Goal: Task Accomplishment & Management: Manage account settings

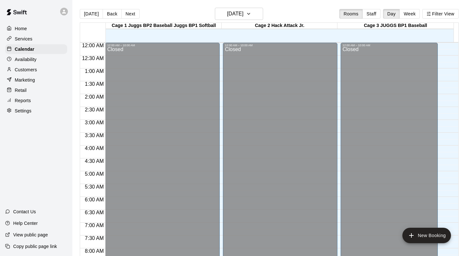
scroll to position [368, 0]
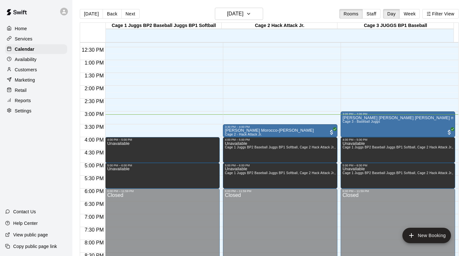
scroll to position [316, 0]
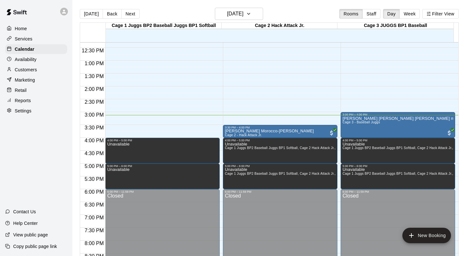
click at [20, 67] on p "Customers" at bounding box center [26, 70] width 22 height 6
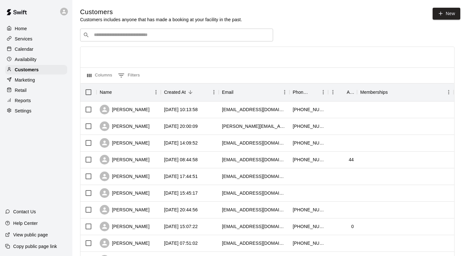
click at [104, 34] on input "Search customers by name or email" at bounding box center [181, 35] width 178 height 6
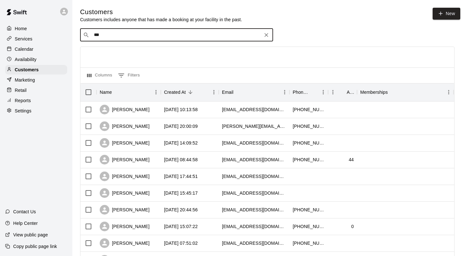
type input "****"
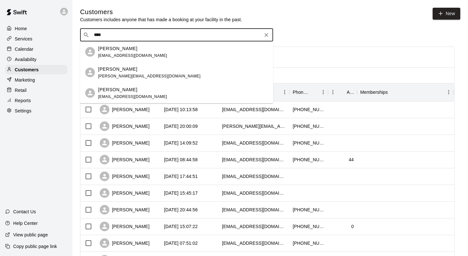
click at [108, 49] on p "Rory Peyman" at bounding box center [117, 48] width 39 height 7
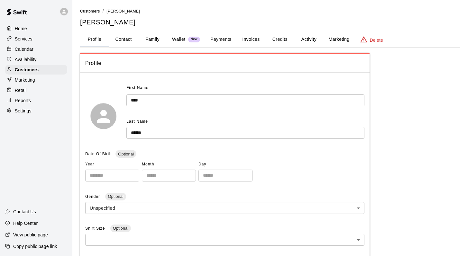
click at [151, 37] on button "Family" at bounding box center [152, 39] width 29 height 15
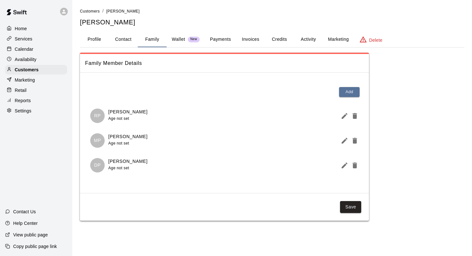
click at [22, 50] on p "Calendar" at bounding box center [24, 49] width 19 height 6
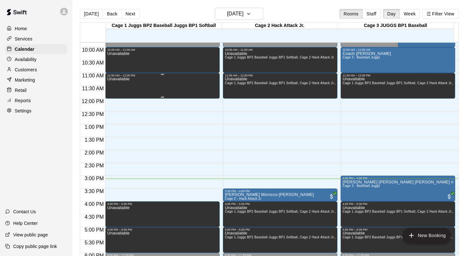
scroll to position [256, 0]
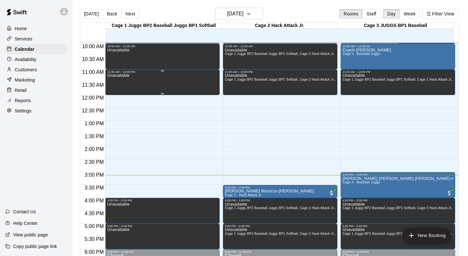
click at [114, 84] on div "Unavailable" at bounding box center [118, 202] width 22 height 256
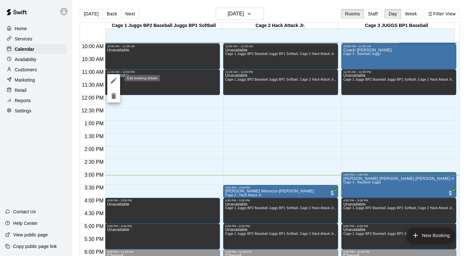
click at [111, 78] on icon "edit" at bounding box center [114, 81] width 8 height 8
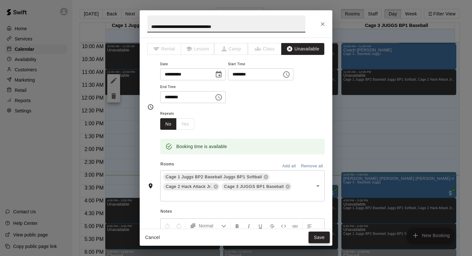
type input "**********"
click at [320, 236] on button "Save" at bounding box center [319, 238] width 21 height 12
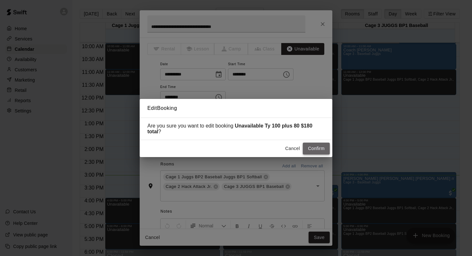
click at [313, 146] on button "Confirm" at bounding box center [316, 149] width 27 height 12
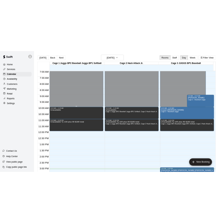
scroll to position [239, 0]
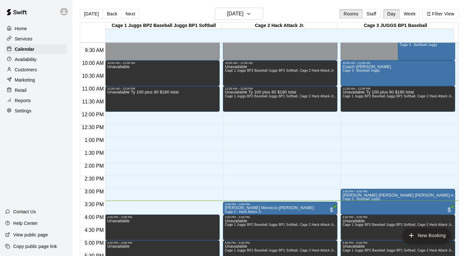
click at [319, 10] on div "Today Back Next Sunday Aug 17 Rooms Staff Day Week Filter View" at bounding box center [269, 15] width 379 height 15
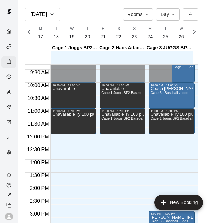
scroll to position [0, 2587]
